Goal: Task Accomplishment & Management: Complete application form

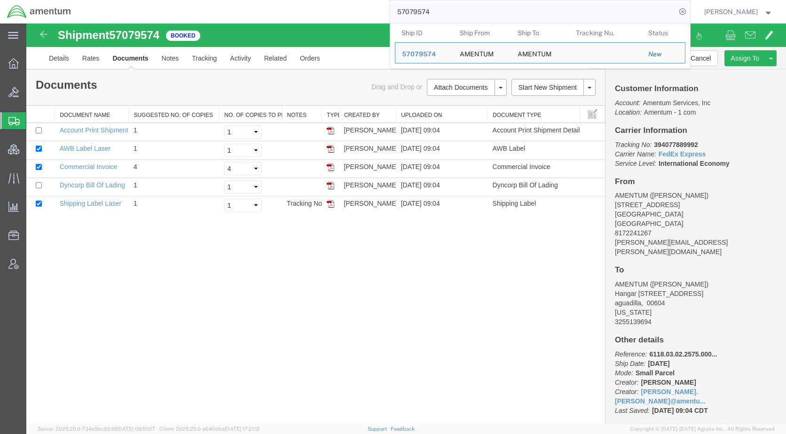
drag, startPoint x: 469, startPoint y: 13, endPoint x: 386, endPoint y: 17, distance: 83.3
click at [386, 17] on div "57079574 Ship ID Ship From Ship To Tracking Nu. Status Ship ID 57079574 Ship Fr…" at bounding box center [384, 11] width 612 height 23
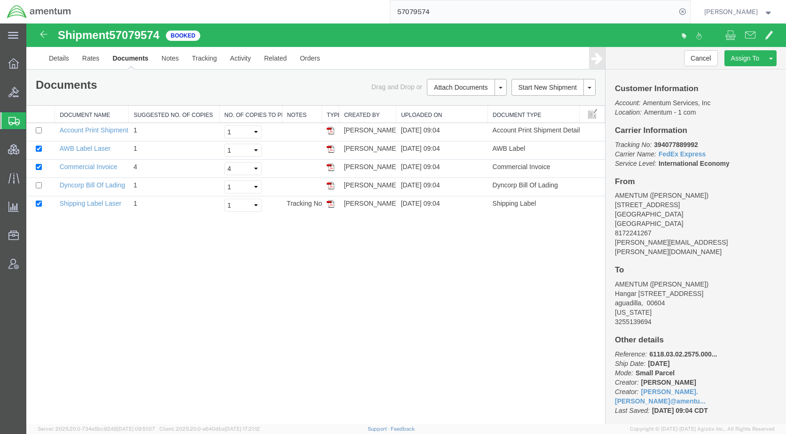
paste input "80041"
type input "57080041"
drag, startPoint x: 496, startPoint y: 13, endPoint x: 399, endPoint y: 14, distance: 97.3
click at [399, 14] on div "57080041" at bounding box center [384, 11] width 612 height 23
click at [689, 11] on icon at bounding box center [682, 11] width 13 height 13
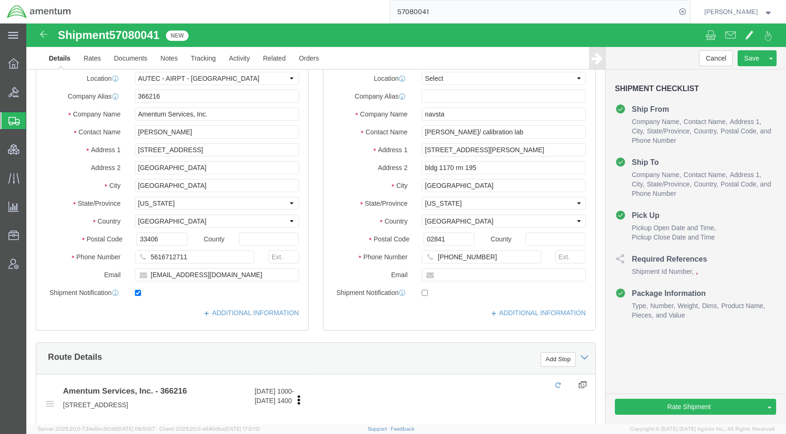
select select "53953"
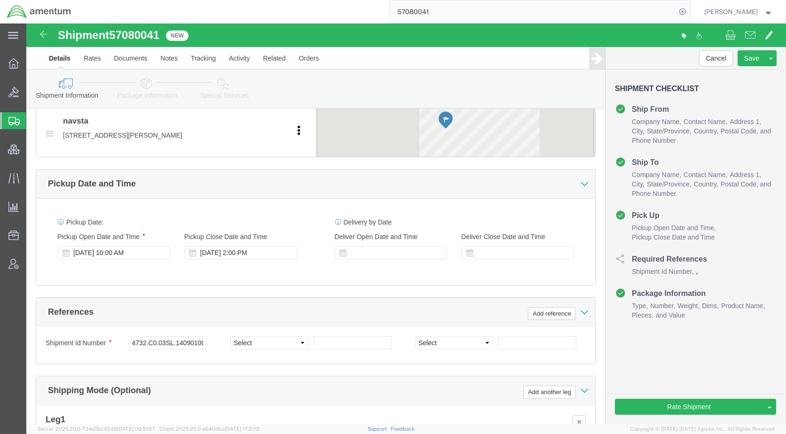
scroll to position [470, 0]
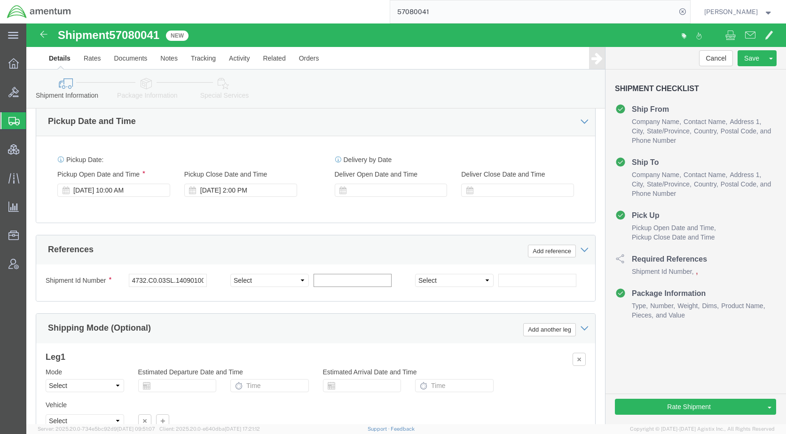
paste input "57080041"
click select "Select Account Type Activity ID Airline Appointment Number ASN Batch Request # …"
click div "Shipment Id Number 4732.C0.03SL.14090100.880E0110 Select Account Type Activity …"
drag, startPoint x: 102, startPoint y: 275, endPoint x: 205, endPoint y: 281, distance: 103.1
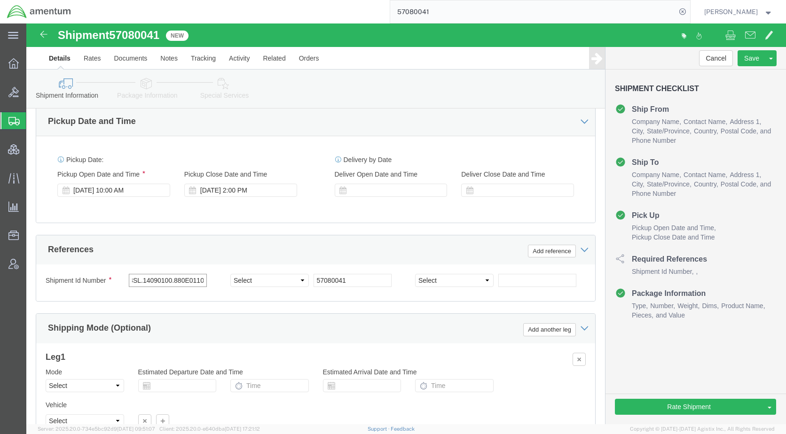
click div "Shipment Id Number 4732.C0.03SL.14090100.880E0110 Select Account Type Activity …"
drag, startPoint x: 331, startPoint y: 279, endPoint x: 287, endPoint y: 275, distance: 44.3
click input "57080041"
paste input "4732.C0.03SL.14090100.880E0110"
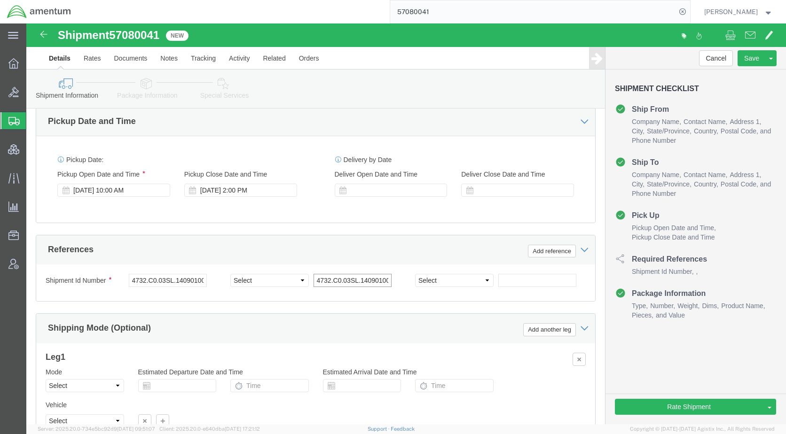
scroll to position [0, 33]
type input "4732.C0.03SL.14090100.880E0110"
click select "Select Account Type Activity ID Airline Appointment Number ASN Batch Request # …"
select select "PROJNUM"
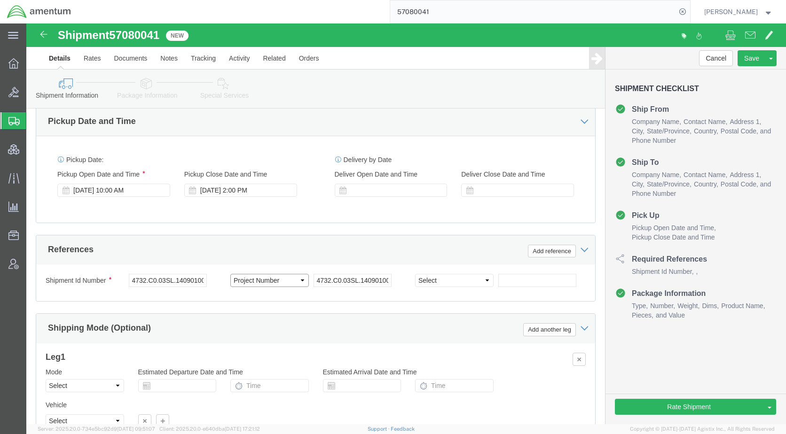
click select "Select Account Type Activity ID Airline Appointment Number ASN Batch Request # …"
drag, startPoint x: 136, startPoint y: 11, endPoint x: 89, endPoint y: 10, distance: 47.5
click div "Shipment 57080041 New"
drag, startPoint x: 89, startPoint y: 10, endPoint x: 95, endPoint y: 12, distance: 6.3
copy span "57080041"
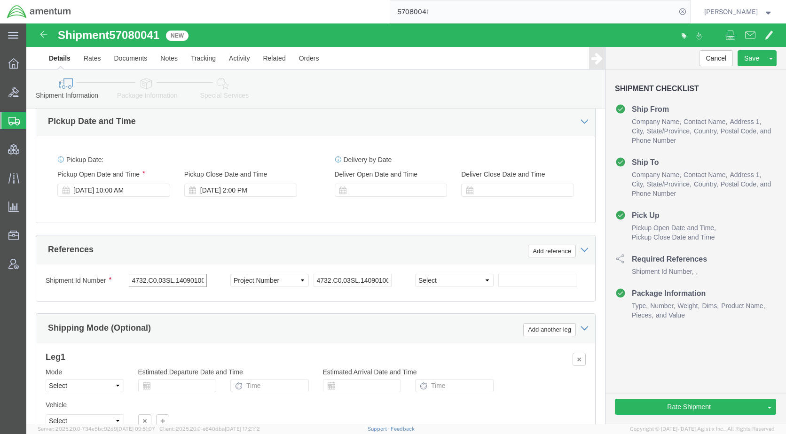
scroll to position [0, 33]
drag, startPoint x: 103, startPoint y: 277, endPoint x: 194, endPoint y: 271, distance: 90.5
click div "4732.C0.03SL.14090100.880E0110"
paste input "57080041"
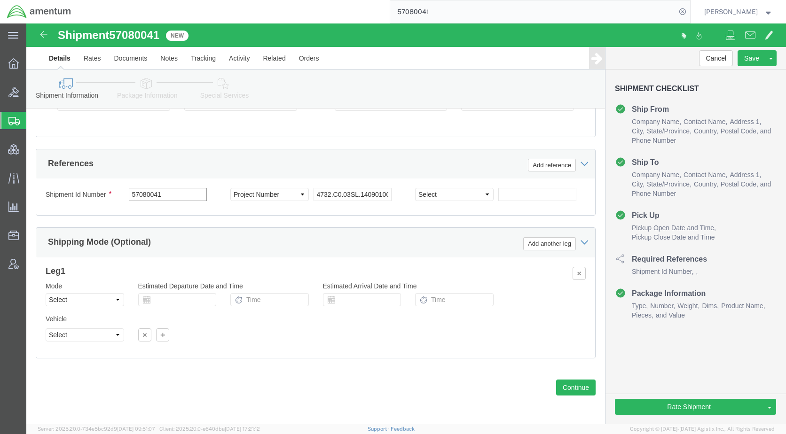
scroll to position [575, 0]
type input "57080041"
click icon
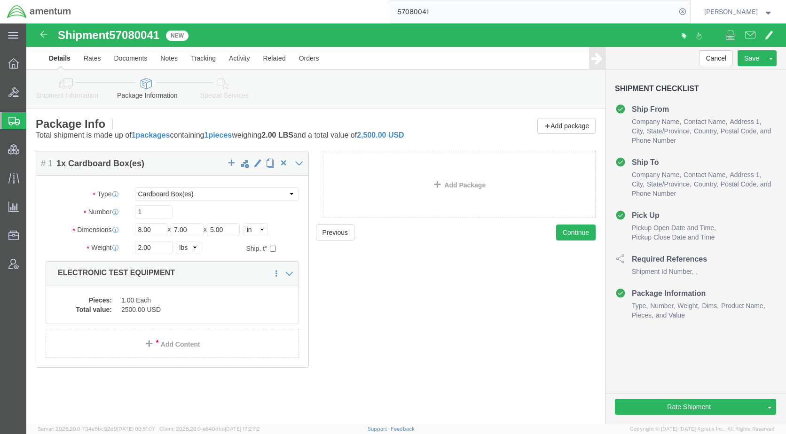
click icon
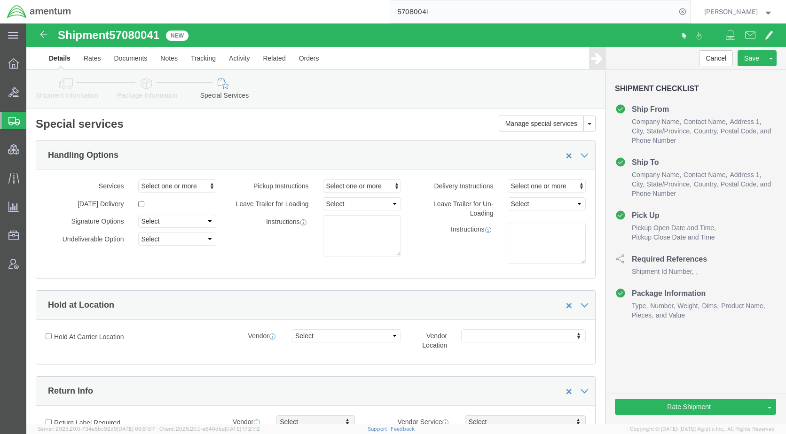
click icon
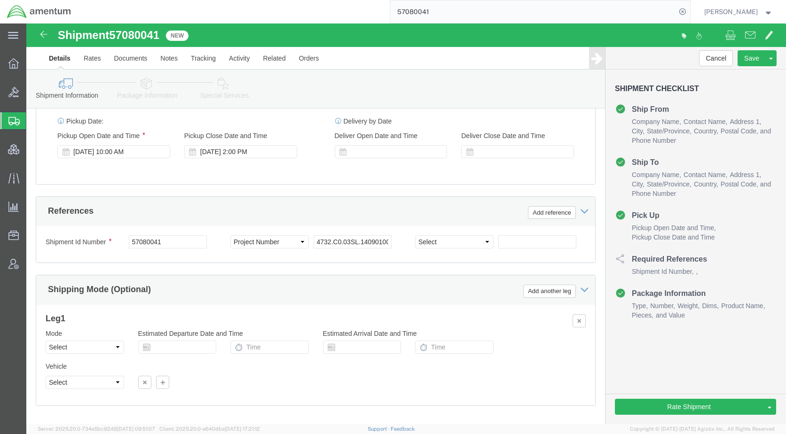
scroll to position [575, 0]
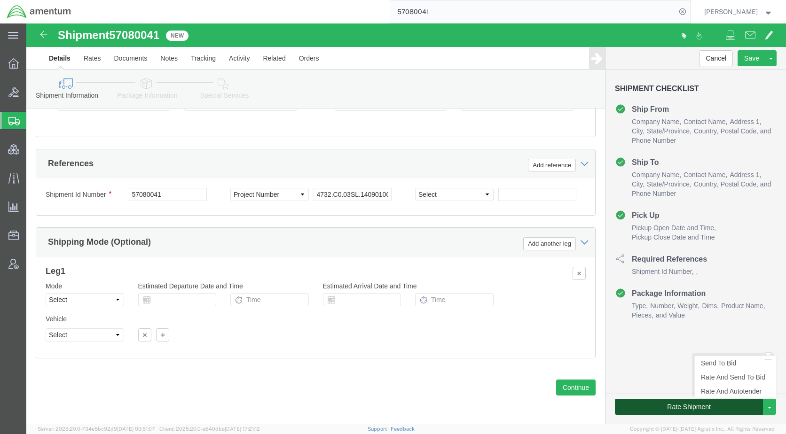
click button "Rate Shipment"
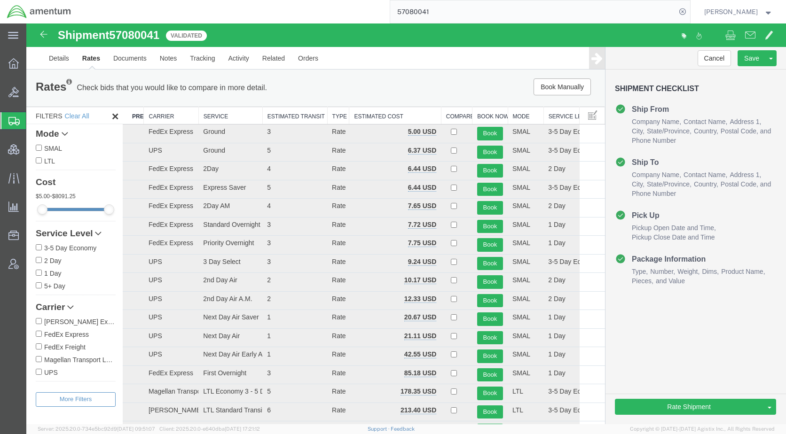
scroll to position [0, 0]
click at [481, 131] on button "Book" at bounding box center [490, 134] width 26 height 14
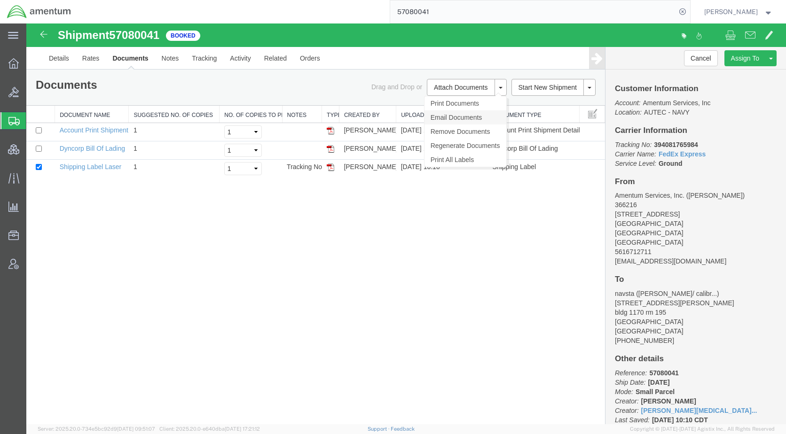
click at [465, 117] on link "Email Documents" at bounding box center [465, 117] width 82 height 14
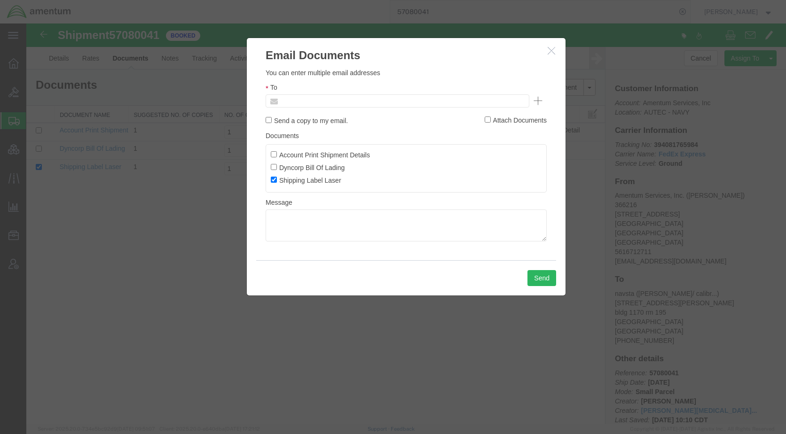
click at [371, 101] on input "text" at bounding box center [334, 101] width 110 height 12
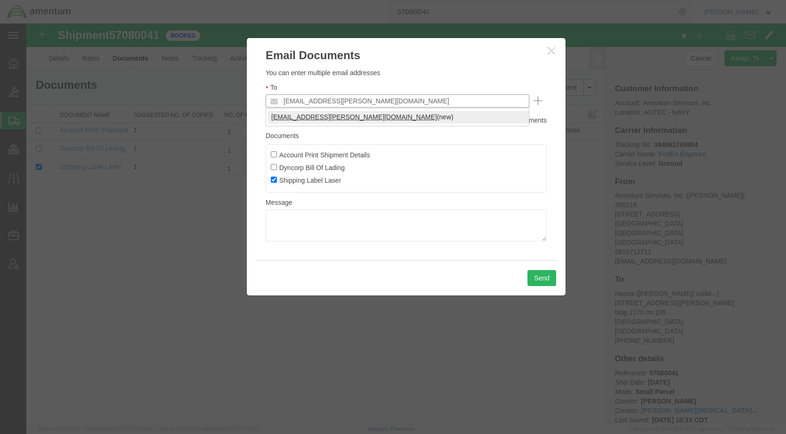
type input "[EMAIL_ADDRESS][PERSON_NAME][DOMAIN_NAME]"
drag, startPoint x: 350, startPoint y: 114, endPoint x: 352, endPoint y: 130, distance: 15.8
click at [535, 281] on button "Send" at bounding box center [541, 278] width 29 height 16
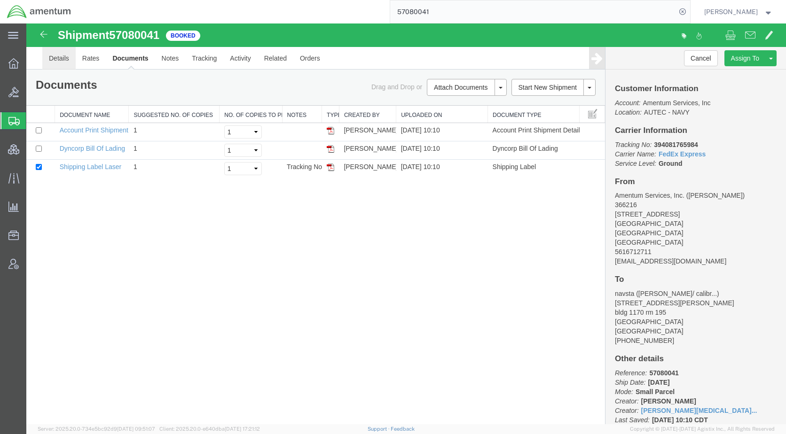
click at [68, 62] on link "Details" at bounding box center [58, 58] width 33 height 23
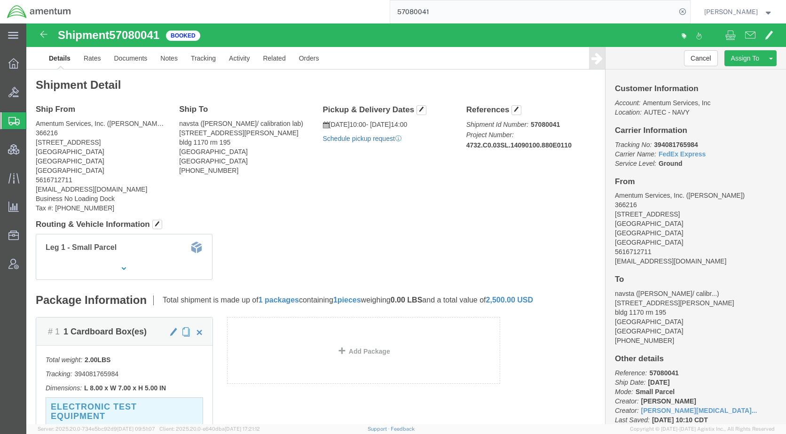
click link "Schedule pickup request"
